Goal: Transaction & Acquisition: Purchase product/service

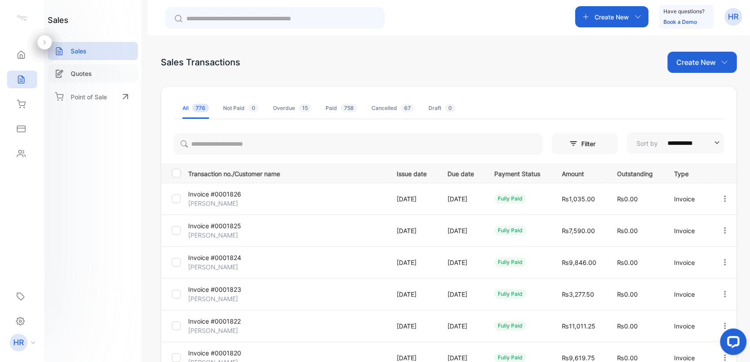
click at [113, 78] on div "Quotes" at bounding box center [93, 74] width 90 height 18
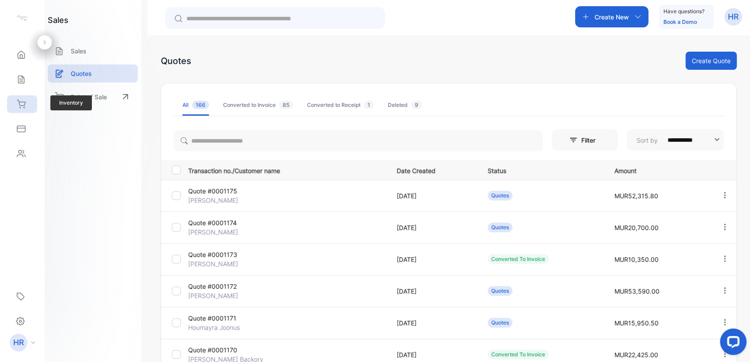
click at [25, 102] on icon at bounding box center [21, 104] width 8 height 8
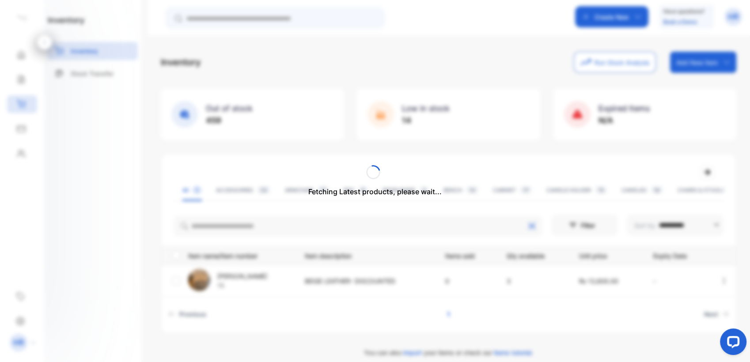
click at [278, 224] on div "Fetching Latest products, please wait..." at bounding box center [375, 181] width 750 height 362
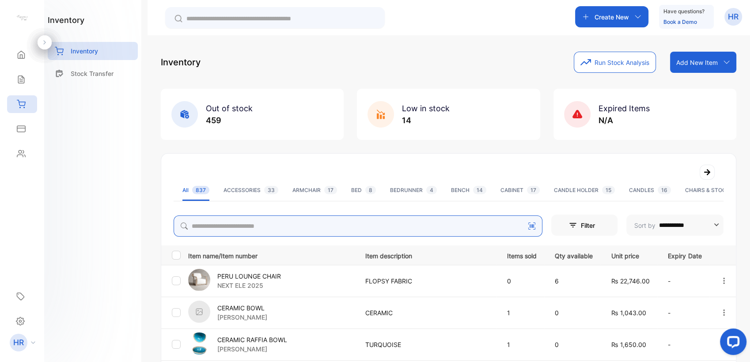
click at [283, 229] on input "search" at bounding box center [358, 226] width 369 height 21
type input "****"
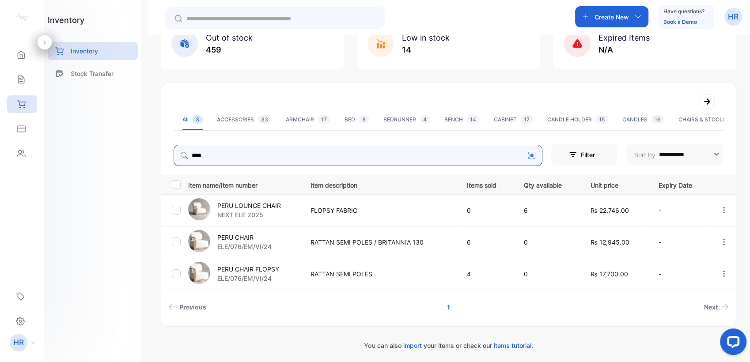
scroll to position [72, 0]
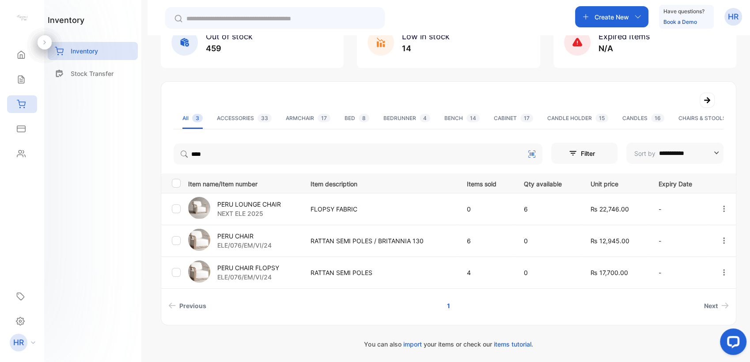
drag, startPoint x: 81, startPoint y: 217, endPoint x: 114, endPoint y: 191, distance: 41.9
click at [81, 217] on div "inventory Inventory Stock Transfer" at bounding box center [92, 181] width 97 height 362
drag, startPoint x: 20, startPoint y: 83, endPoint x: 58, endPoint y: 73, distance: 39.2
click at [20, 83] on icon at bounding box center [21, 79] width 9 height 9
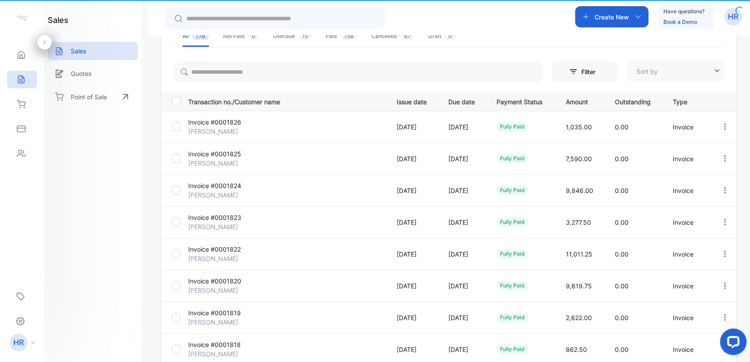
type input "**********"
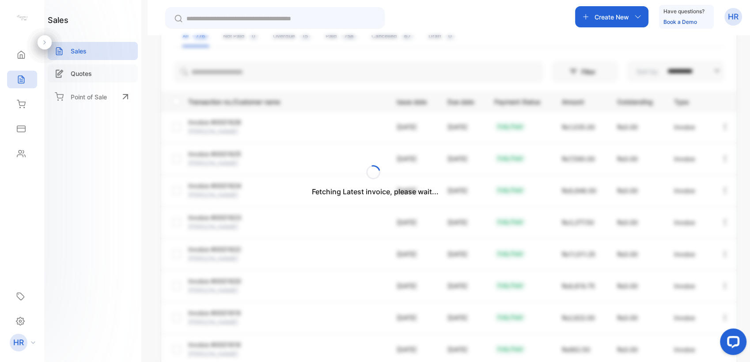
click at [104, 76] on div "Fetching Latest invoice, please wait..." at bounding box center [375, 181] width 750 height 362
click at [92, 73] on div "Quotes" at bounding box center [93, 74] width 90 height 18
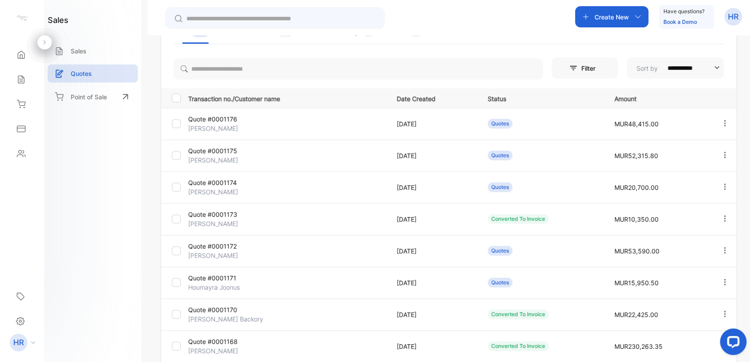
click at [233, 149] on p "Quote #0001175" at bounding box center [221, 150] width 66 height 9
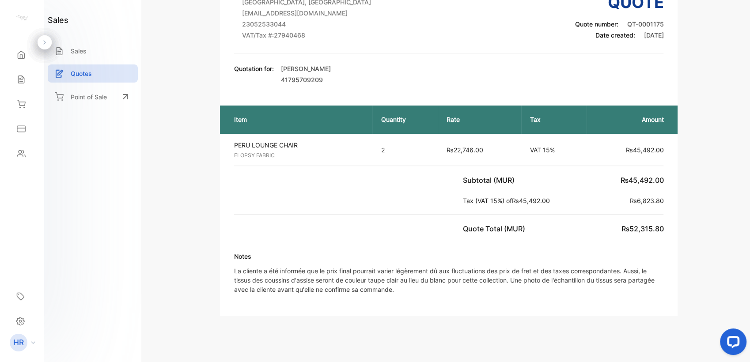
scroll to position [99, 0]
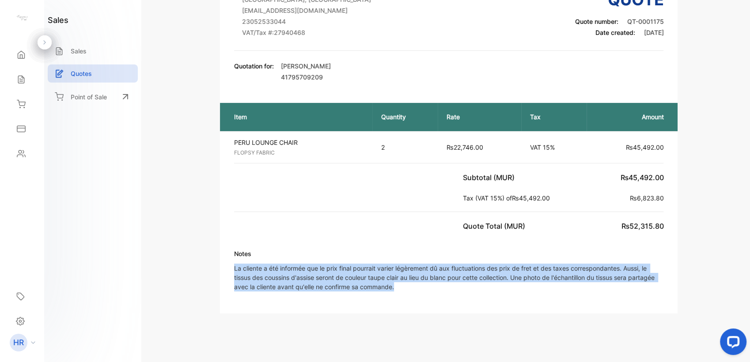
drag, startPoint x: 228, startPoint y: 267, endPoint x: 448, endPoint y: 293, distance: 222.1
click at [448, 293] on div "Notes La cliente a été informée que le prix final pourrait varier légèrement dû…" at bounding box center [449, 274] width 458 height 50
copy p "La cliente a été informée que le prix final pourrait varier légèrement dû aux f…"
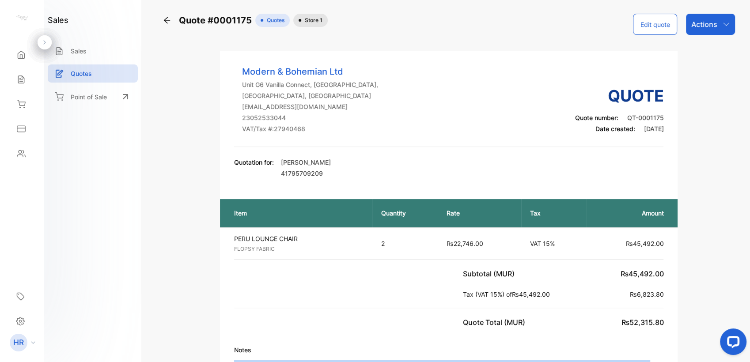
scroll to position [0, 0]
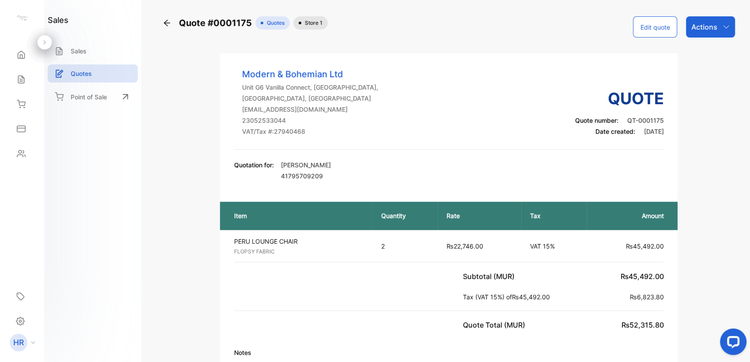
click at [707, 29] on p "Actions" at bounding box center [705, 27] width 26 height 11
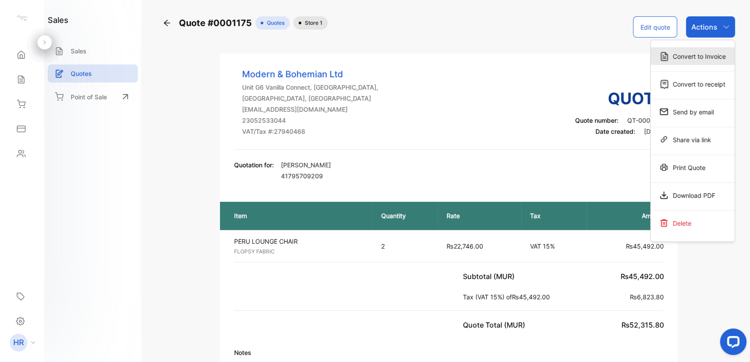
click at [695, 56] on div "Convert to Invoice" at bounding box center [693, 56] width 84 height 18
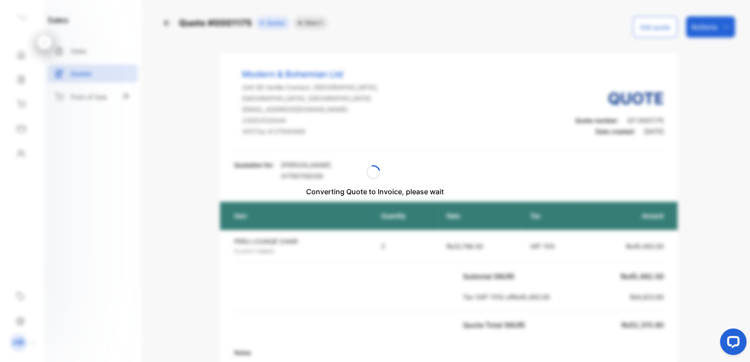
click at [695, 56] on div "Converting Quote to Invoice, please wait" at bounding box center [375, 181] width 750 height 362
click at [682, 56] on div "Converting Quote to Invoice, please wait" at bounding box center [375, 181] width 750 height 362
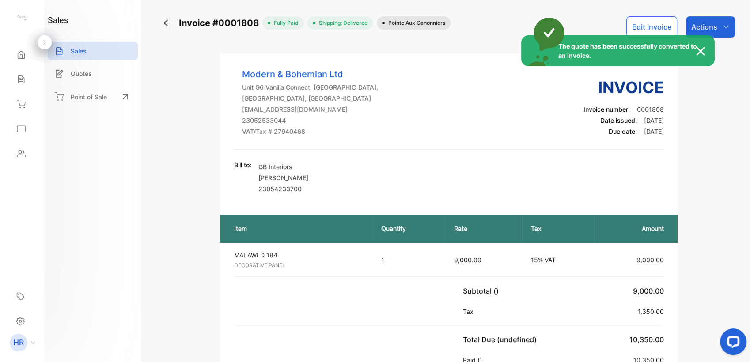
click at [701, 50] on img at bounding box center [705, 51] width 19 height 11
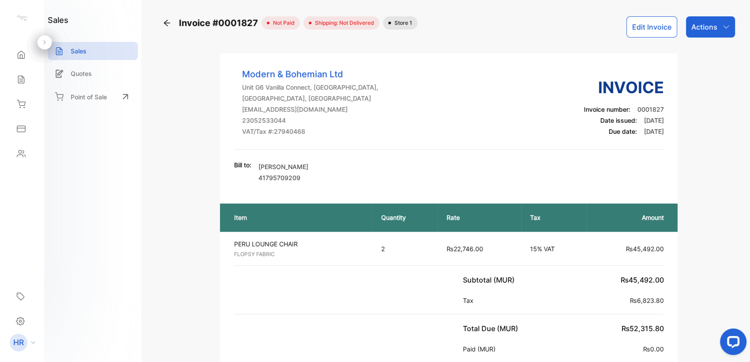
click at [659, 33] on button "Edit Invoice" at bounding box center [652, 26] width 51 height 21
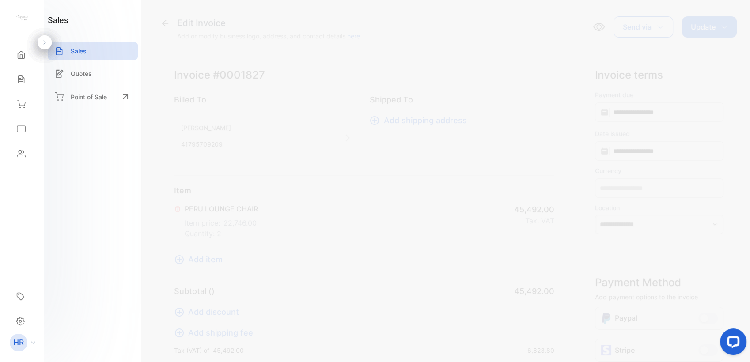
type input "**********"
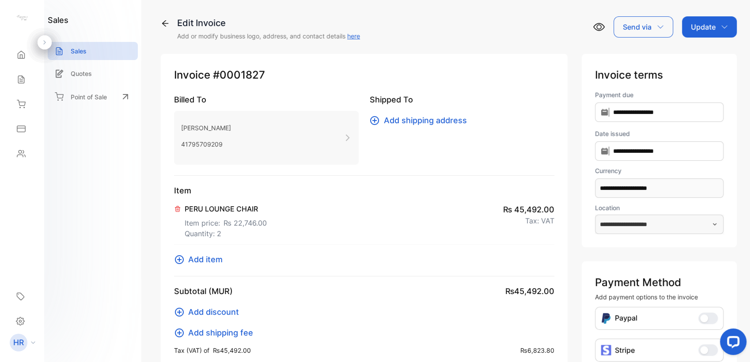
click at [717, 35] on div "Update" at bounding box center [709, 26] width 55 height 21
click at [517, 46] on div "**********" at bounding box center [449, 266] width 576 height 451
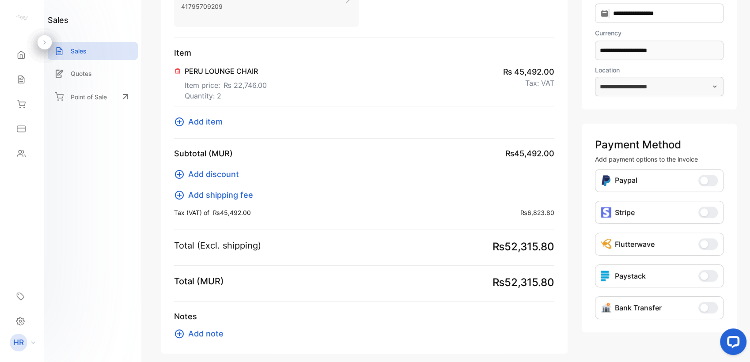
scroll to position [178, 0]
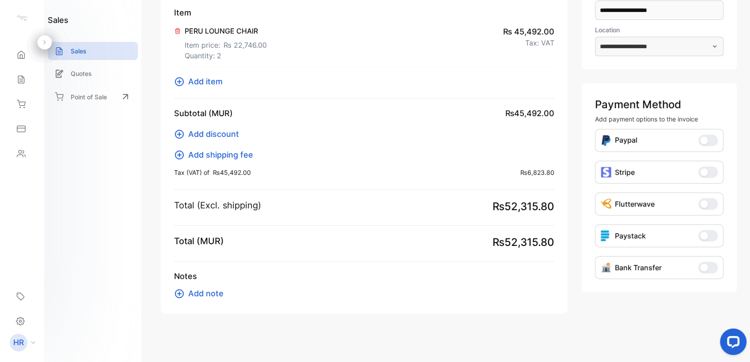
click at [213, 294] on span "Add note" at bounding box center [205, 294] width 35 height 12
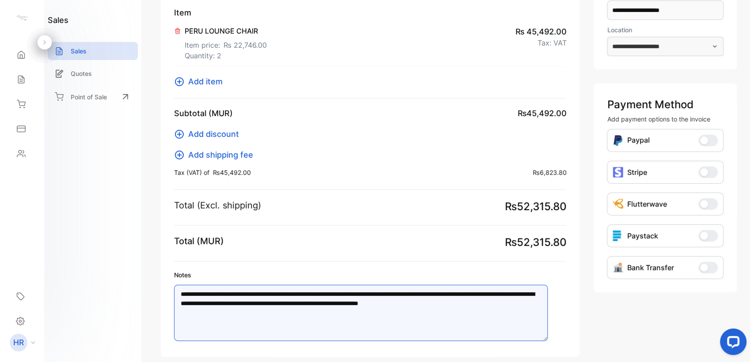
click at [176, 293] on textarea "**********" at bounding box center [361, 313] width 374 height 56
type textarea "**********"
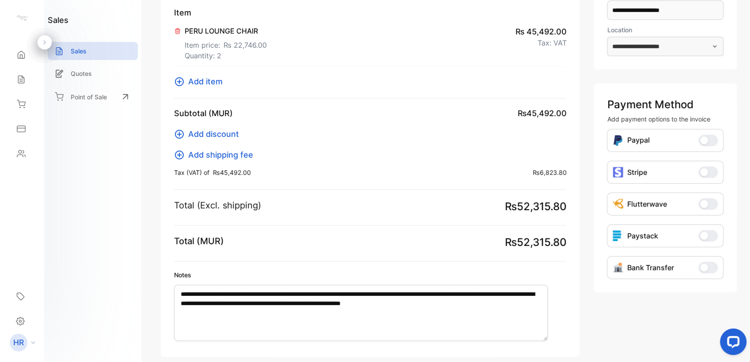
click at [709, 269] on button "Bank Transfer" at bounding box center [708, 267] width 19 height 11
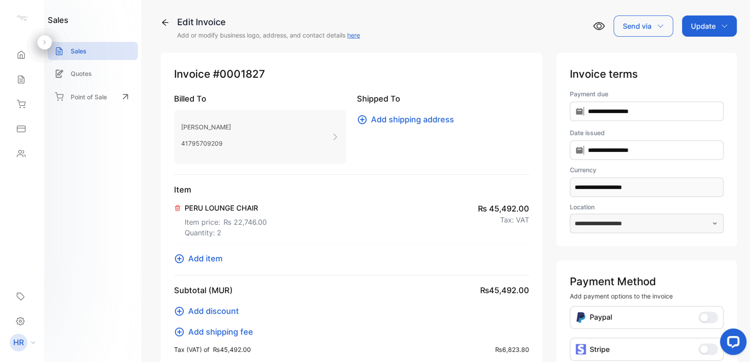
scroll to position [0, 0]
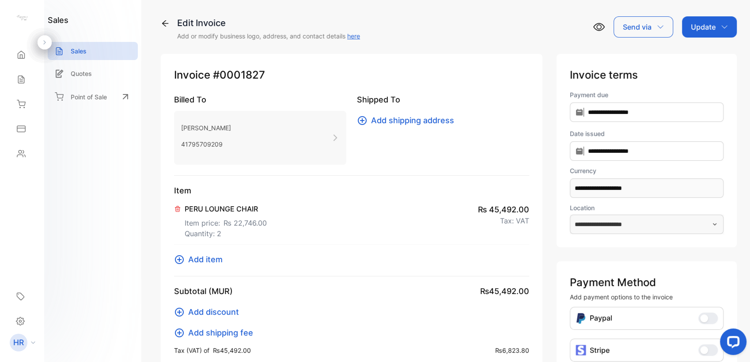
click at [693, 34] on div "Update" at bounding box center [709, 26] width 55 height 21
click at [698, 60] on div "Invoice" at bounding box center [711, 56] width 51 height 18
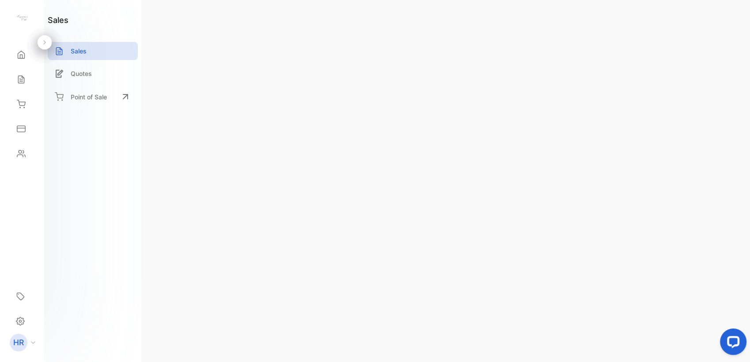
click at [700, 30] on p "Actions" at bounding box center [705, 27] width 26 height 11
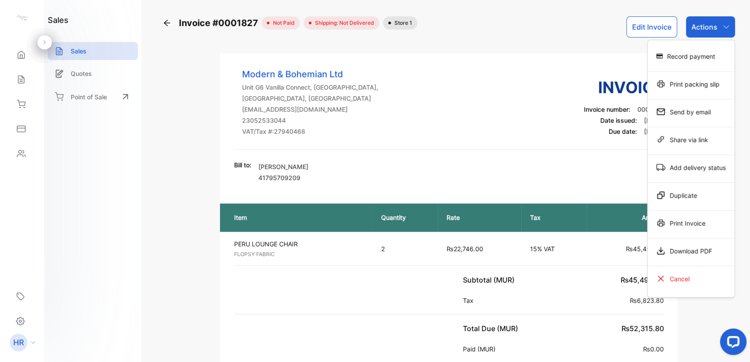
click at [444, 93] on div "Modern & Bohemian Ltd Unit G6 Vanilla Connect, [GEOGRAPHIC_DATA], [GEOGRAPHIC_D…" at bounding box center [449, 109] width 430 height 82
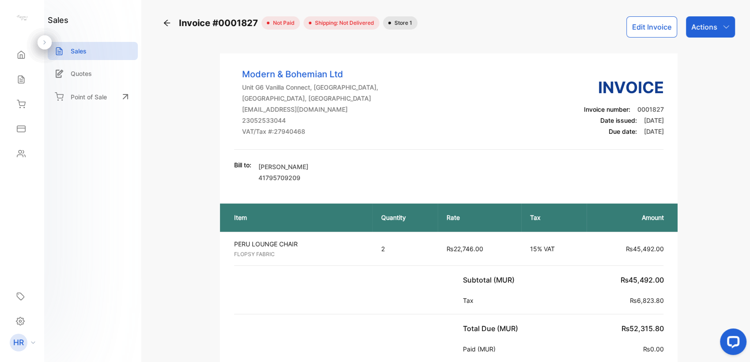
click at [710, 28] on p "Actions" at bounding box center [705, 27] width 26 height 11
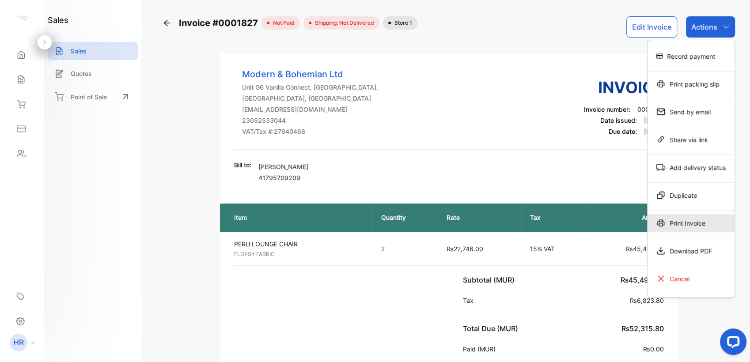
click at [678, 221] on div "Print Invoice" at bounding box center [691, 223] width 87 height 18
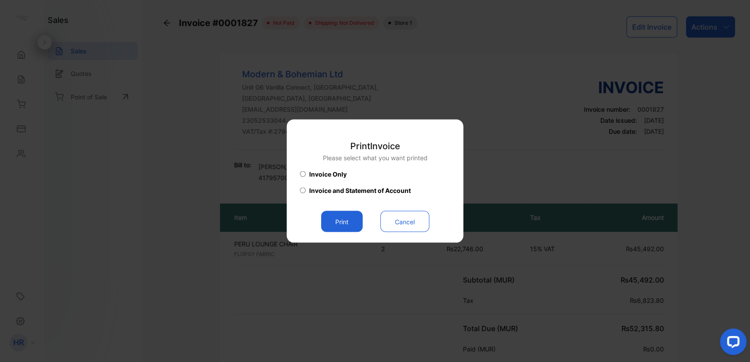
click at [358, 227] on button "Print" at bounding box center [342, 221] width 42 height 21
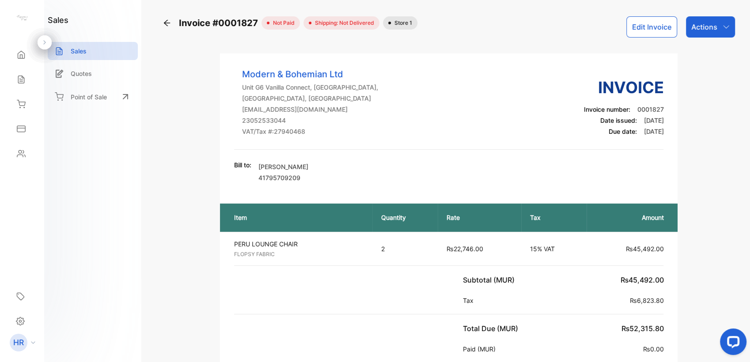
click at [30, 100] on div "Inventory" at bounding box center [22, 104] width 30 height 18
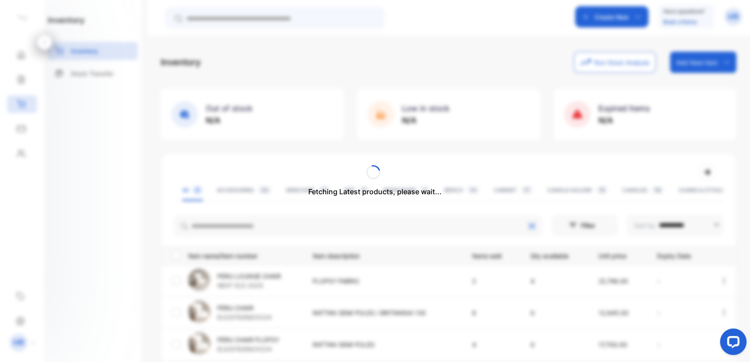
click at [209, 224] on div "Fetching Latest products, please wait..." at bounding box center [375, 181] width 750 height 362
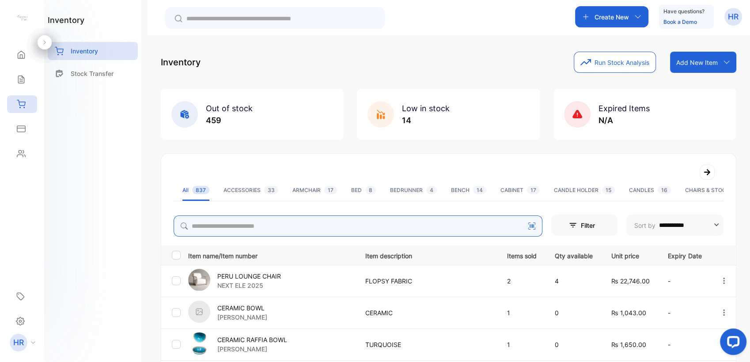
click at [227, 226] on input "search" at bounding box center [358, 226] width 369 height 21
type input "****"
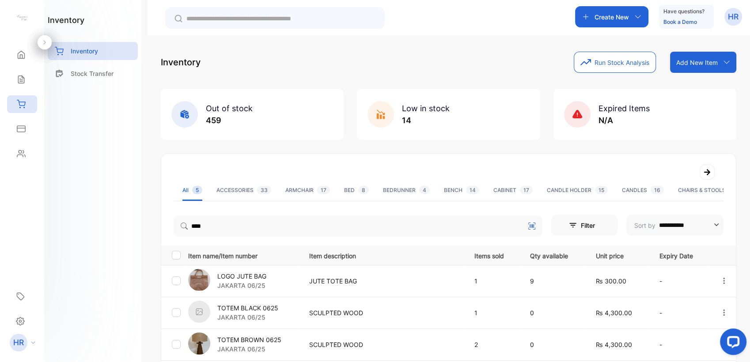
click at [76, 319] on div "inventory Inventory Stock Transfer" at bounding box center [92, 181] width 97 height 362
click at [18, 83] on icon at bounding box center [21, 80] width 6 height 8
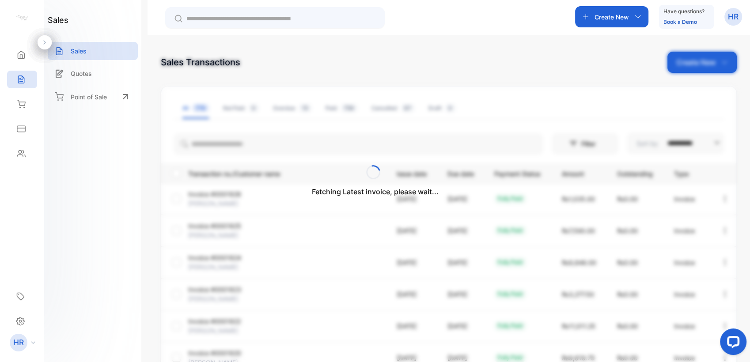
click at [699, 67] on div "Fetching Latest invoice, please wait..." at bounding box center [375, 181] width 750 height 362
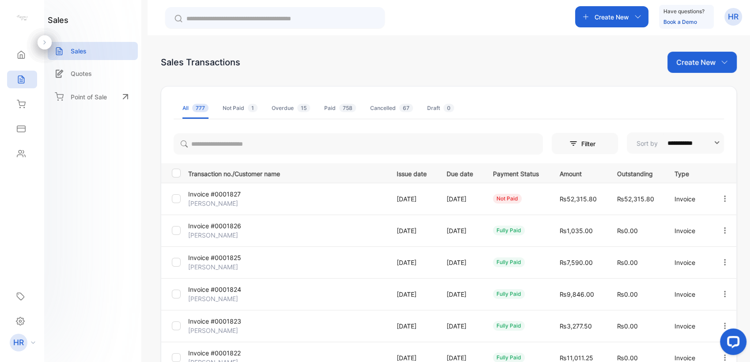
click at [699, 67] on p "Create New" at bounding box center [696, 62] width 39 height 11
click at [688, 92] on icon at bounding box center [687, 91] width 7 height 7
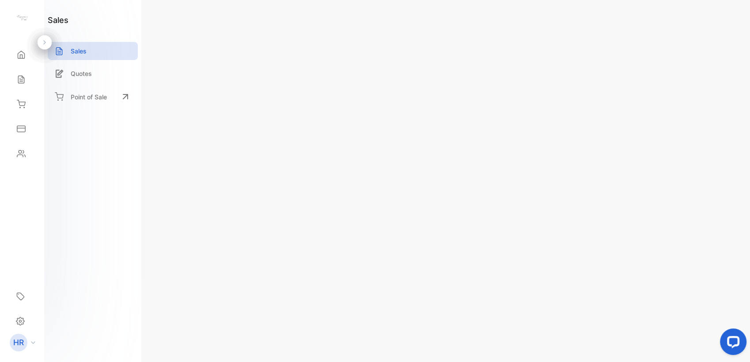
type input "**********"
click at [216, 115] on span "Add client" at bounding box center [207, 120] width 38 height 12
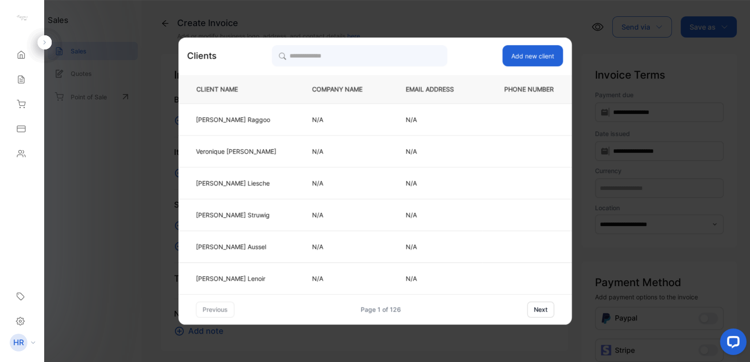
type input "**********"
click at [549, 53] on button "Add new client" at bounding box center [533, 55] width 61 height 21
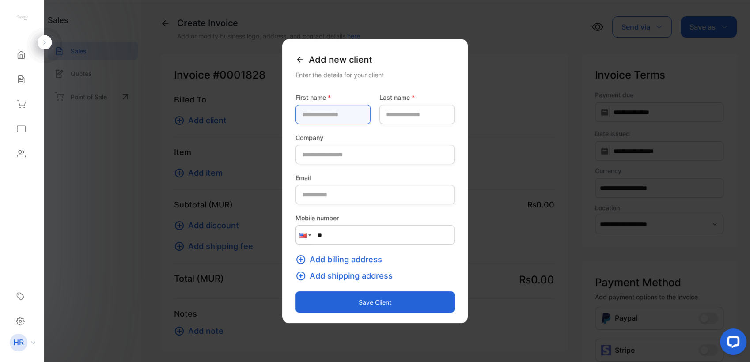
click at [296, 112] on name-inputfirstname "text" at bounding box center [333, 114] width 75 height 19
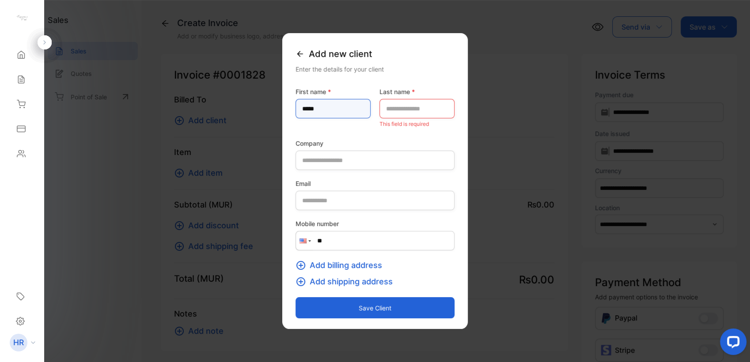
type name-inputfirstname "*****"
click at [401, 108] on name-inputlastname "text" at bounding box center [417, 108] width 75 height 19
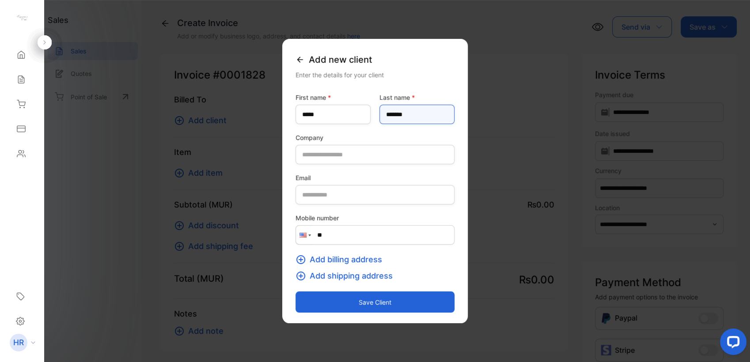
type name-inputlastname "*******"
click at [353, 301] on button "Save client" at bounding box center [375, 302] width 159 height 21
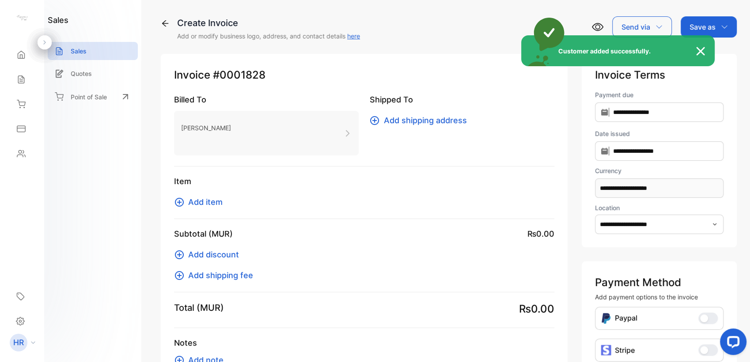
click at [210, 202] on div "Customer added successfully." at bounding box center [375, 181] width 750 height 362
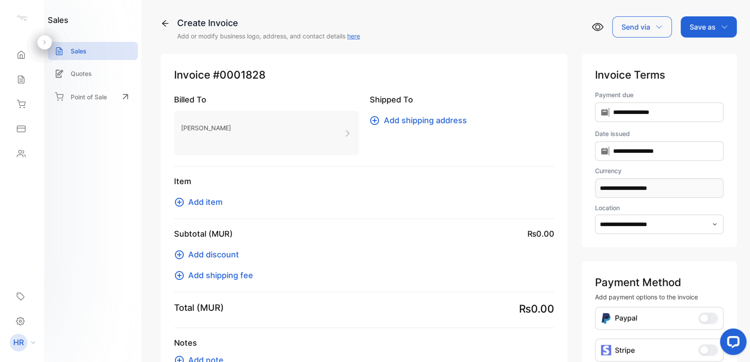
click at [210, 202] on span "Add item" at bounding box center [205, 202] width 34 height 12
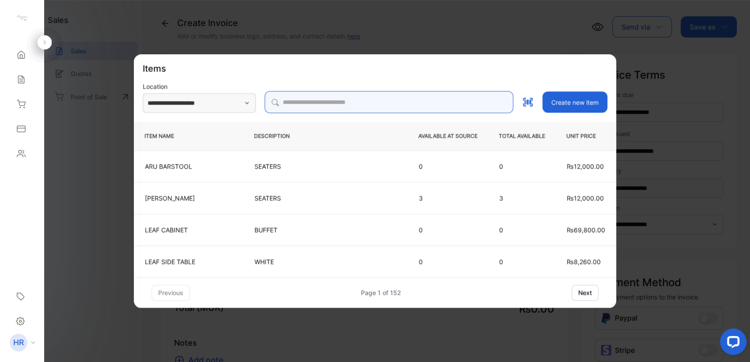
click at [448, 92] on input "search" at bounding box center [389, 102] width 249 height 22
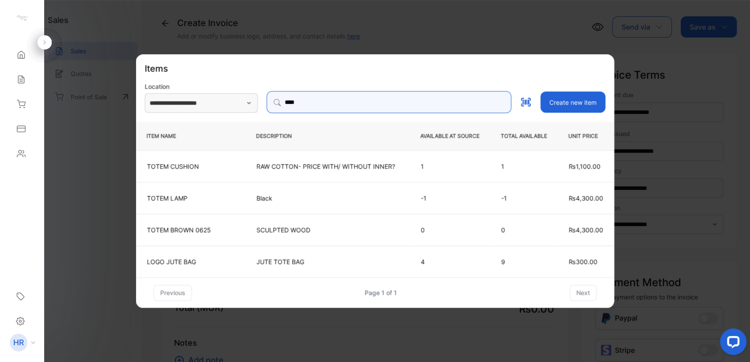
type input "****"
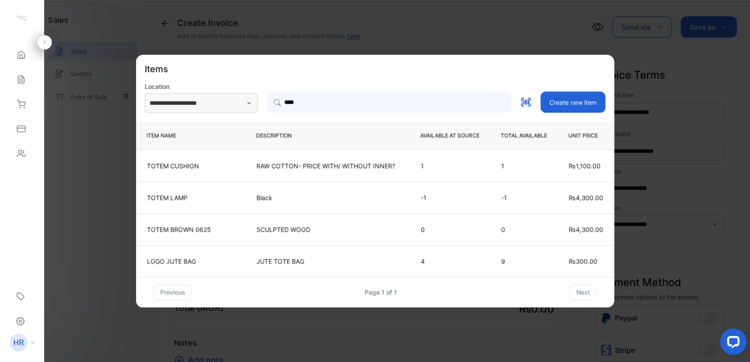
click at [297, 263] on p "JUTE TOTE BAG" at bounding box center [328, 261] width 142 height 9
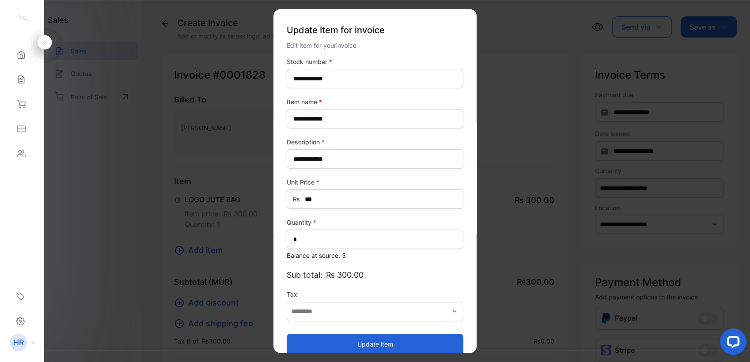
type input "*******"
click at [355, 344] on button "Update item" at bounding box center [375, 344] width 177 height 21
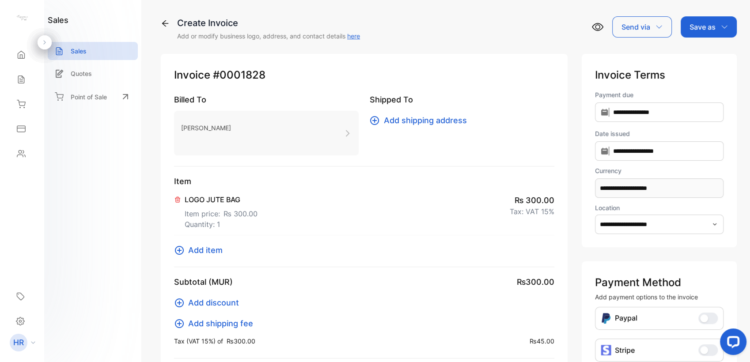
click at [713, 32] on p "Save as" at bounding box center [703, 27] width 26 height 11
click at [691, 56] on div "Invoice" at bounding box center [707, 56] width 51 height 18
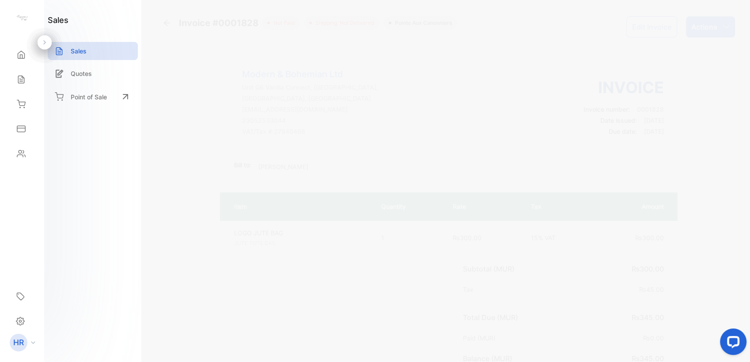
click at [699, 28] on p "Actions" at bounding box center [705, 27] width 26 height 11
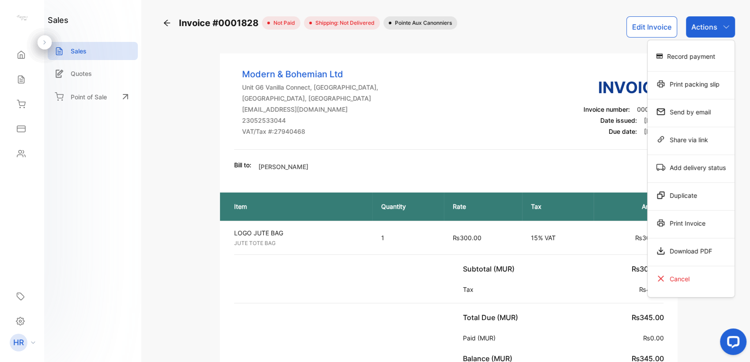
click at [668, 57] on div "Record payment" at bounding box center [691, 56] width 87 height 18
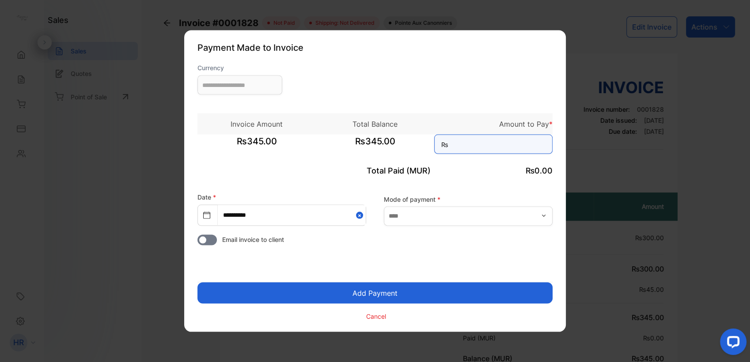
click at [470, 149] on input at bounding box center [493, 144] width 118 height 19
type input "**********"
type input "***"
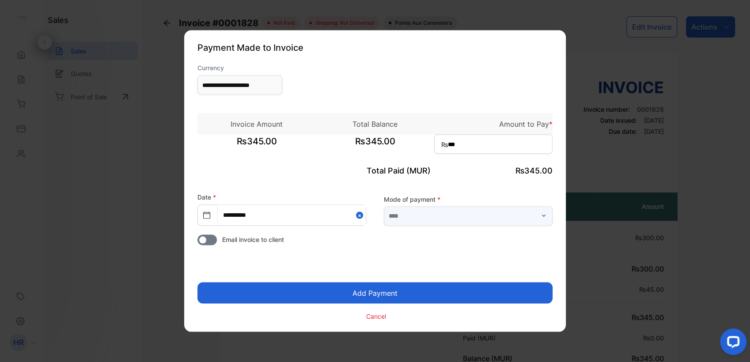
click at [431, 221] on input "text" at bounding box center [468, 215] width 169 height 19
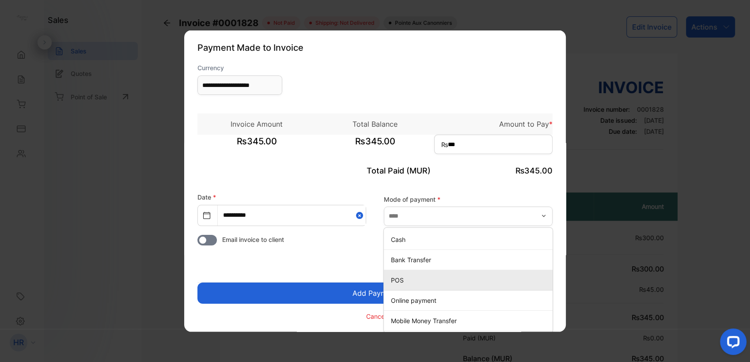
click at [422, 280] on p "POS" at bounding box center [470, 279] width 158 height 9
type input "***"
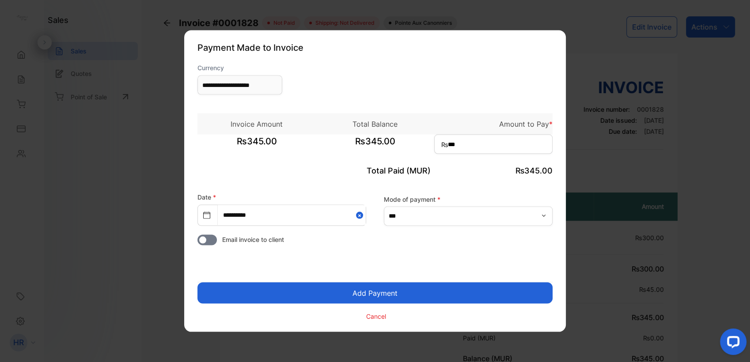
click at [414, 295] on button "Add Payment" at bounding box center [375, 293] width 355 height 21
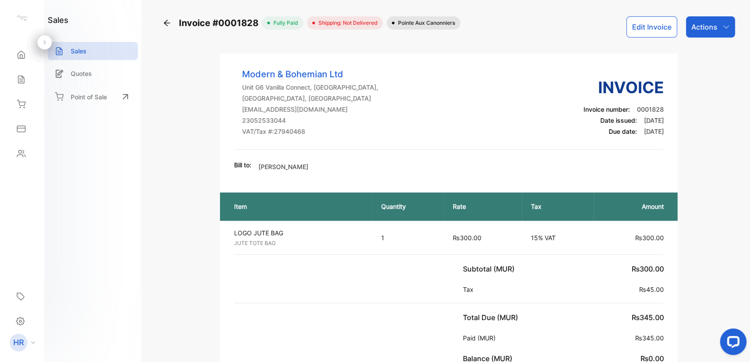
click at [697, 32] on div "Actions" at bounding box center [710, 26] width 49 height 21
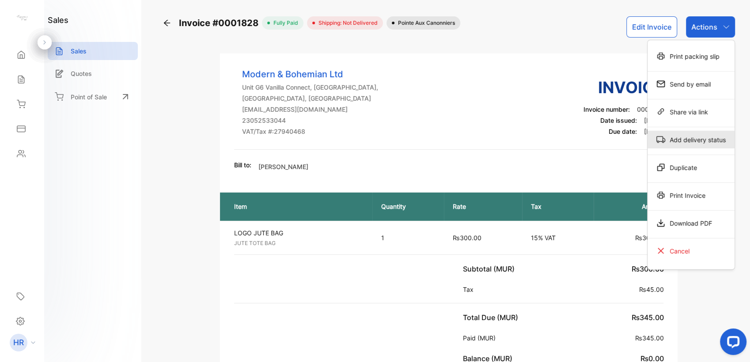
click at [678, 141] on div "Add delivery status" at bounding box center [691, 140] width 87 height 18
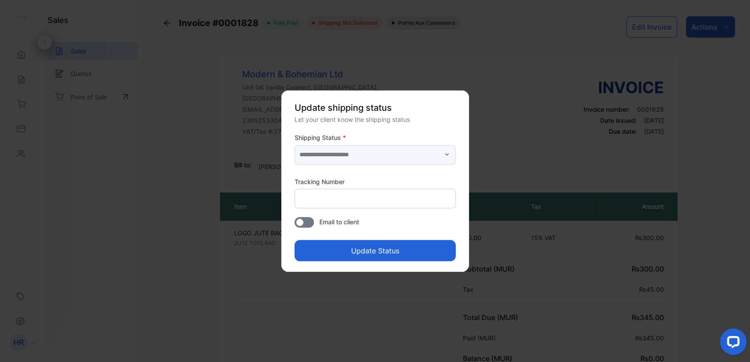
click at [406, 157] on input "text" at bounding box center [375, 154] width 161 height 19
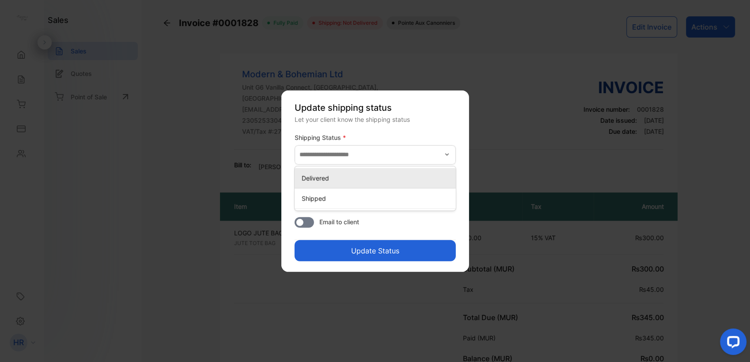
click at [385, 187] on li "Delivered" at bounding box center [375, 178] width 161 height 20
type input "*********"
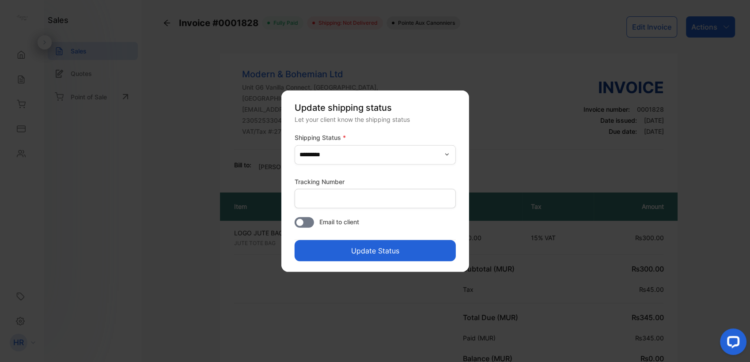
click at [393, 247] on button "Update Status" at bounding box center [375, 250] width 161 height 21
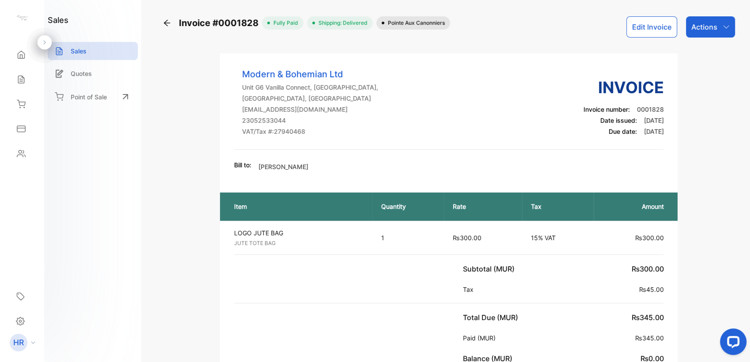
click at [705, 33] on div "Actions" at bounding box center [710, 26] width 49 height 21
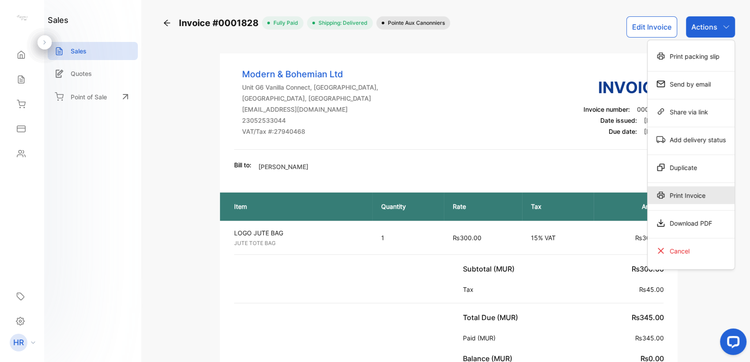
click at [679, 193] on div "Print Invoice" at bounding box center [691, 196] width 87 height 18
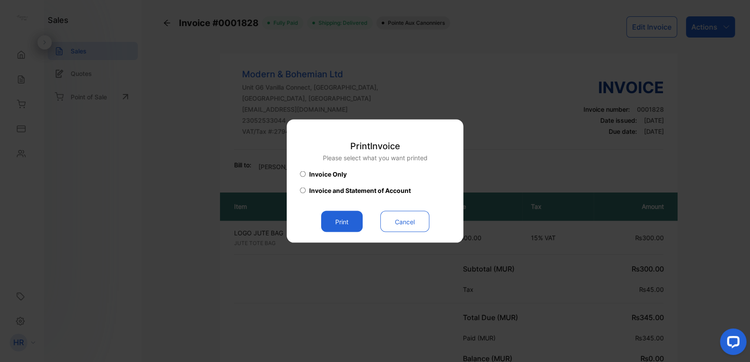
click at [336, 225] on button "Print" at bounding box center [342, 221] width 42 height 21
